Goal: Task Accomplishment & Management: Use online tool/utility

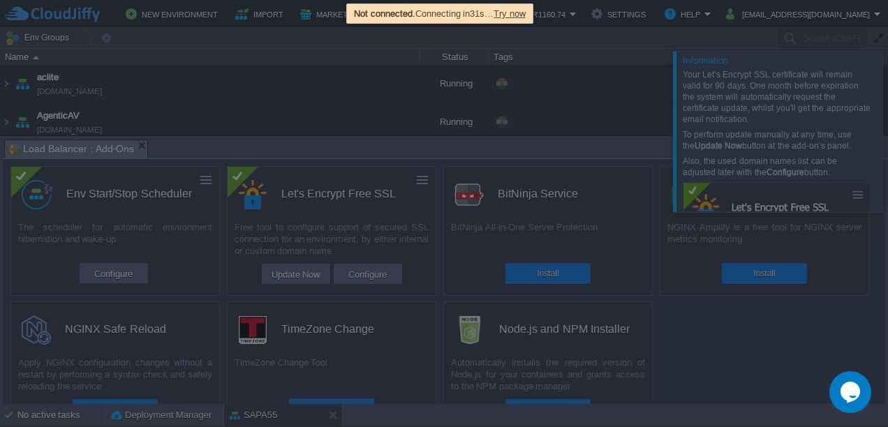
scroll to position [535, 0]
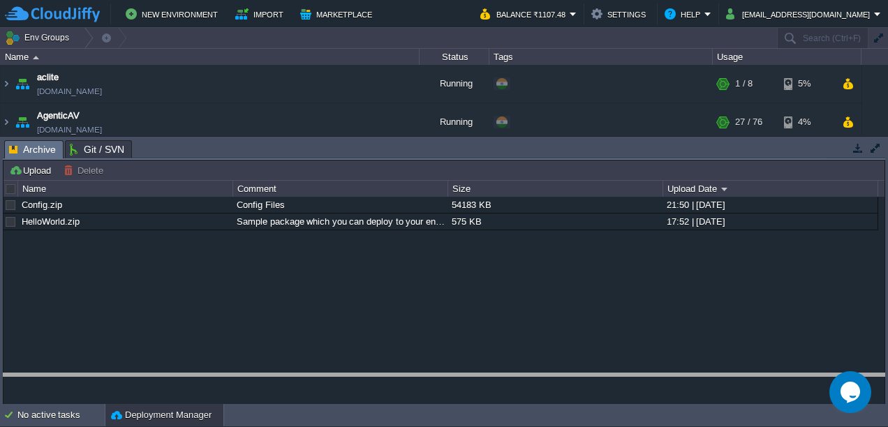
drag, startPoint x: 640, startPoint y: 146, endPoint x: 684, endPoint y: 450, distance: 307.5
click at [684, 426] on html "New Environment Import Marketplace Bonus ₹0.00 Upgrade Account Balance ₹1107.48…" at bounding box center [444, 213] width 888 height 427
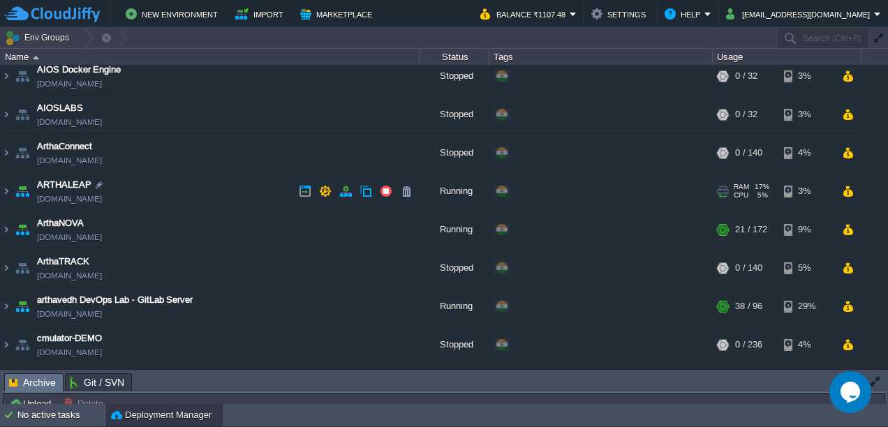
scroll to position [86, 0]
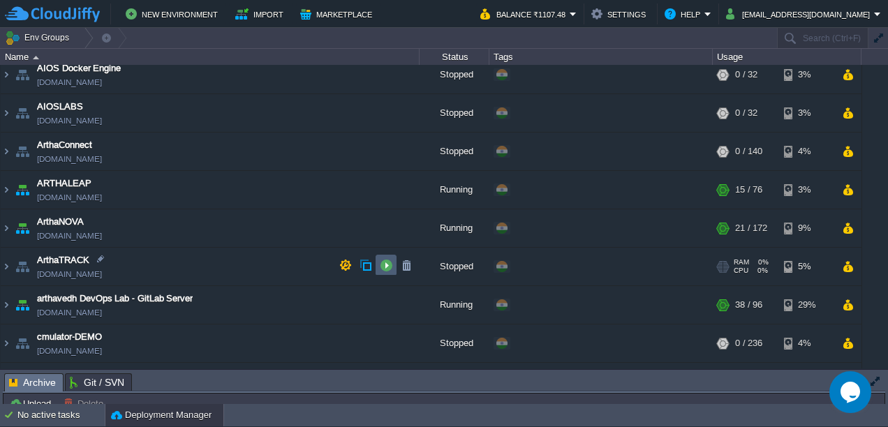
click at [387, 262] on button "button" at bounding box center [386, 265] width 13 height 13
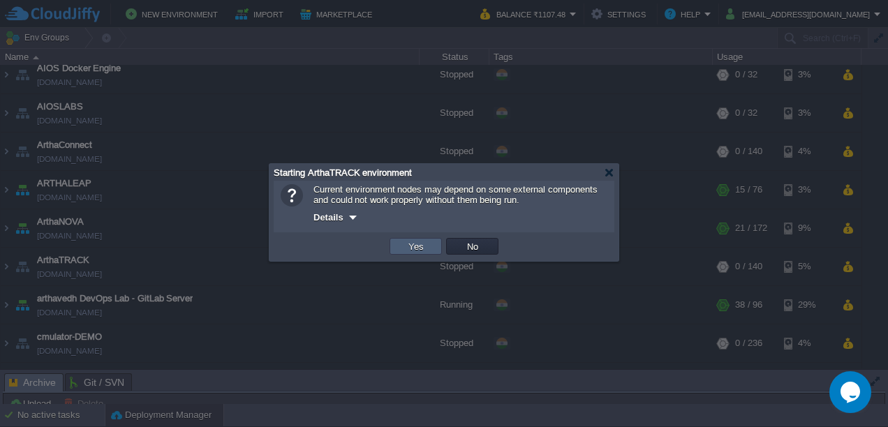
click at [420, 255] on td "Yes" at bounding box center [415, 246] width 52 height 17
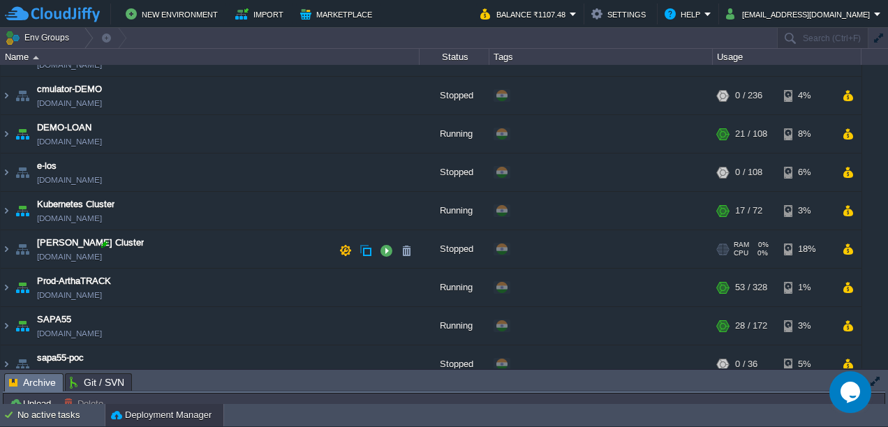
scroll to position [330, 0]
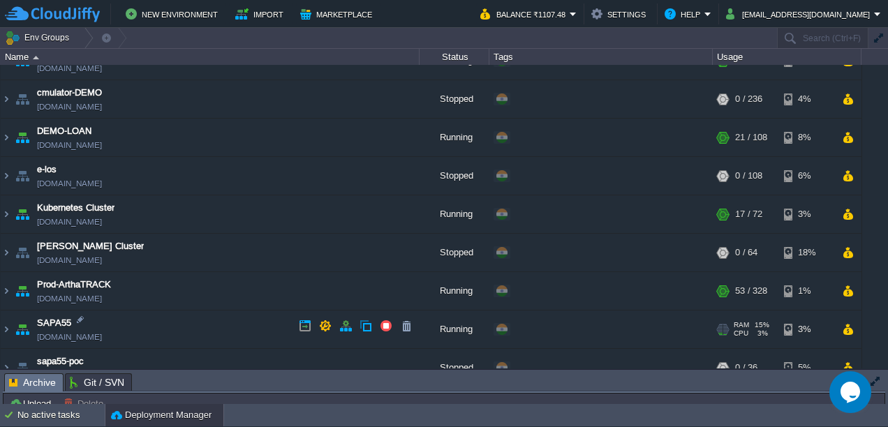
click at [73, 335] on link "[DOMAIN_NAME]" at bounding box center [69, 337] width 65 height 14
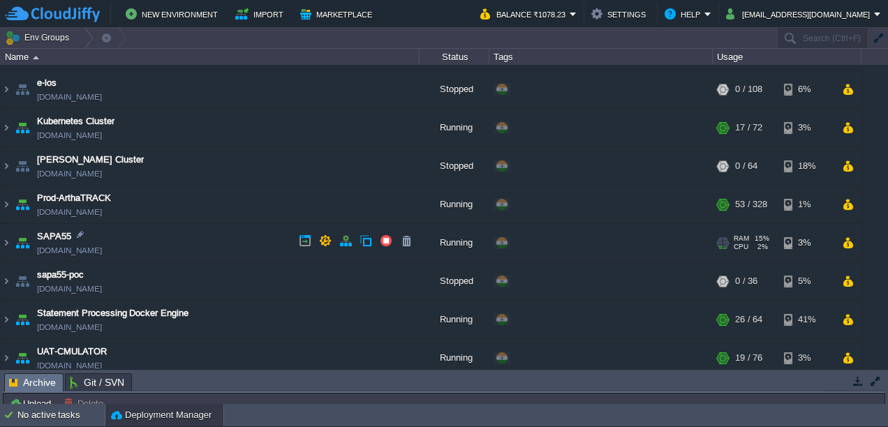
scroll to position [424, 0]
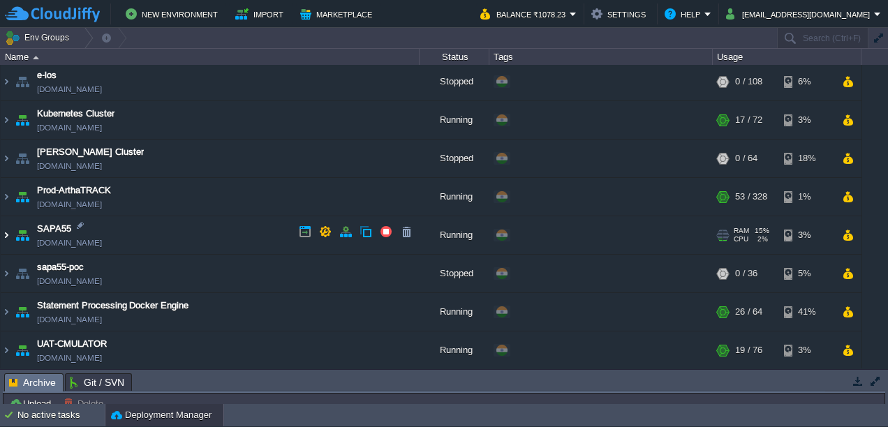
click at [10, 237] on img at bounding box center [6, 235] width 11 height 38
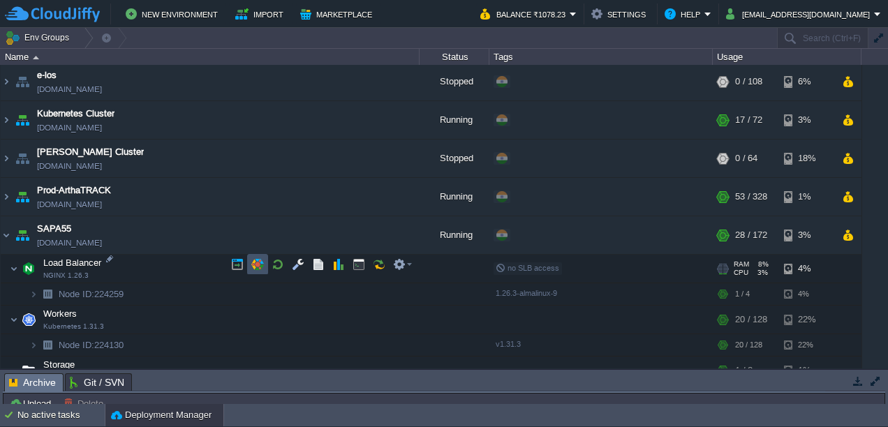
click at [260, 267] on button "button" at bounding box center [257, 264] width 13 height 13
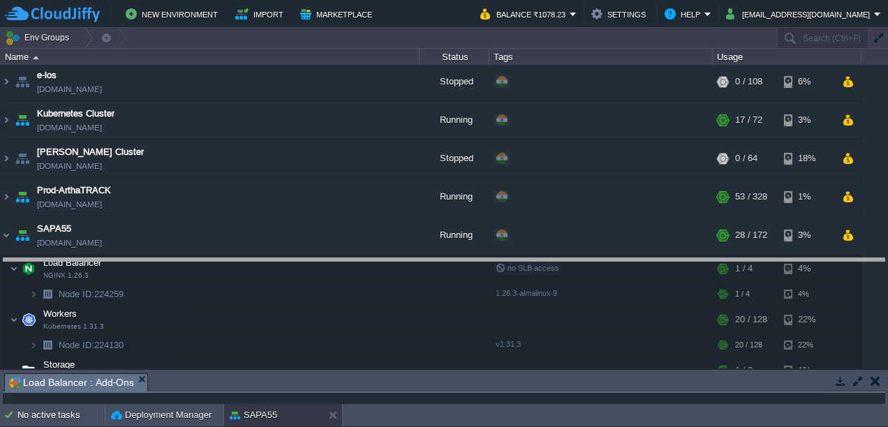
drag, startPoint x: 367, startPoint y: 374, endPoint x: 371, endPoint y: 256, distance: 118.0
click at [371, 256] on body "New Environment Import Marketplace Bonus ₹0.00 Upgrade Account Balance ₹1078.23…" at bounding box center [444, 213] width 888 height 427
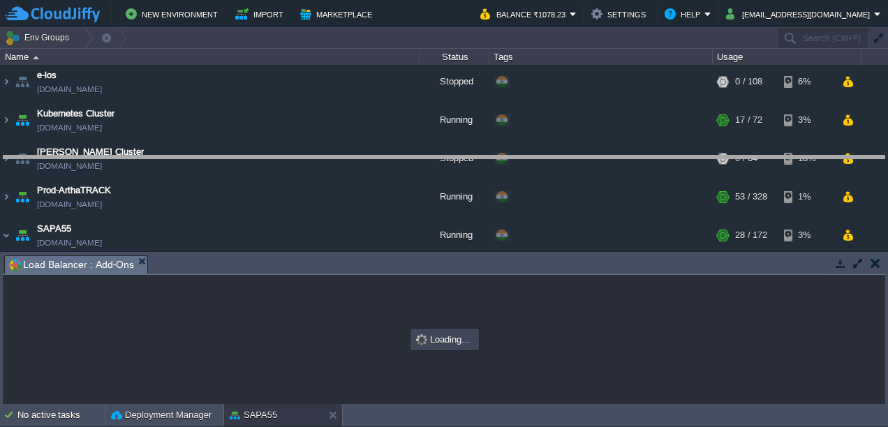
drag, startPoint x: 363, startPoint y: 265, endPoint x: 387, endPoint y: 163, distance: 104.6
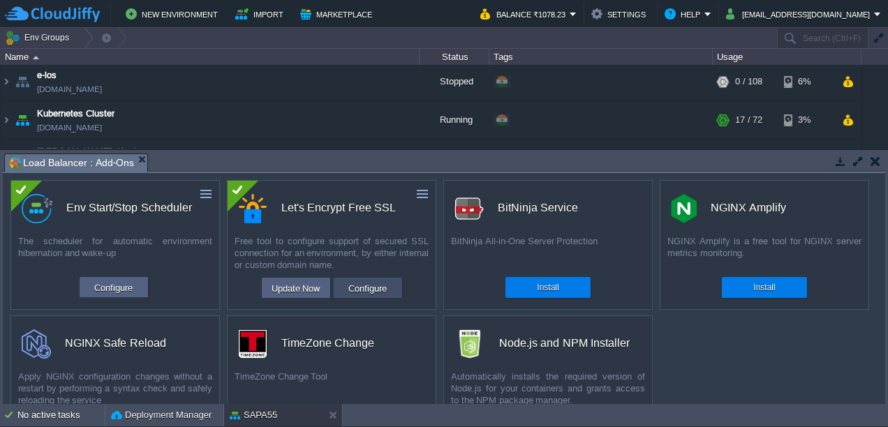
click at [360, 288] on button "Configure" at bounding box center [367, 288] width 47 height 17
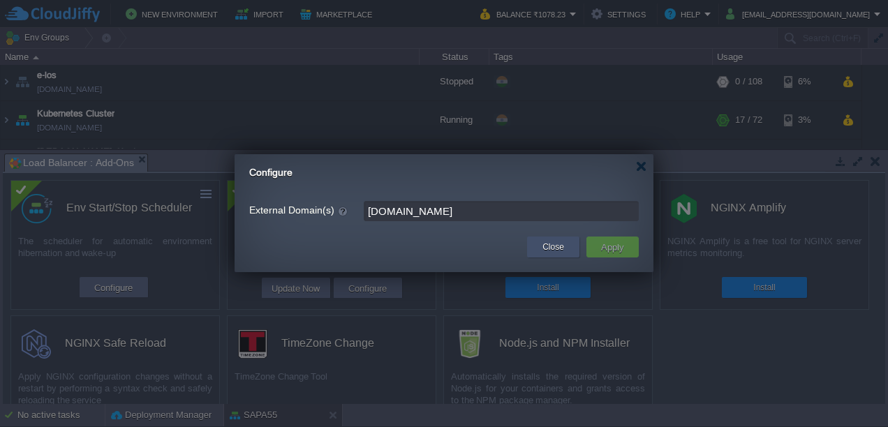
click at [558, 254] on div "Close" at bounding box center [552, 247] width 31 height 21
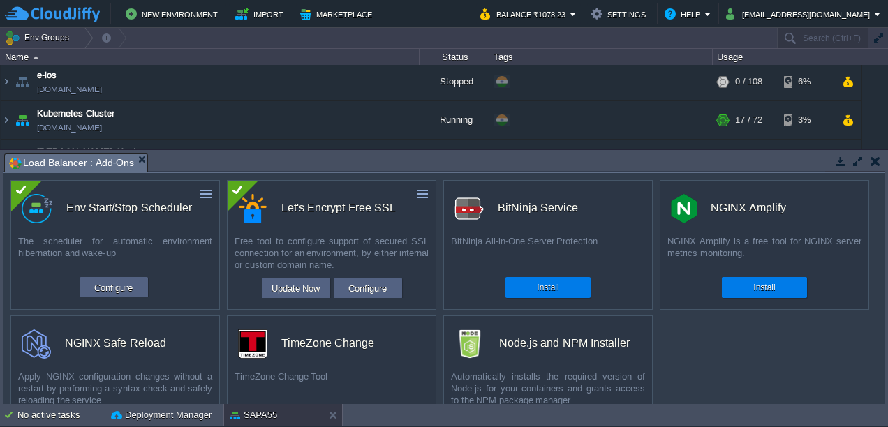
click at [879, 155] on button "button" at bounding box center [875, 161] width 10 height 13
